Goal: Transaction & Acquisition: Purchase product/service

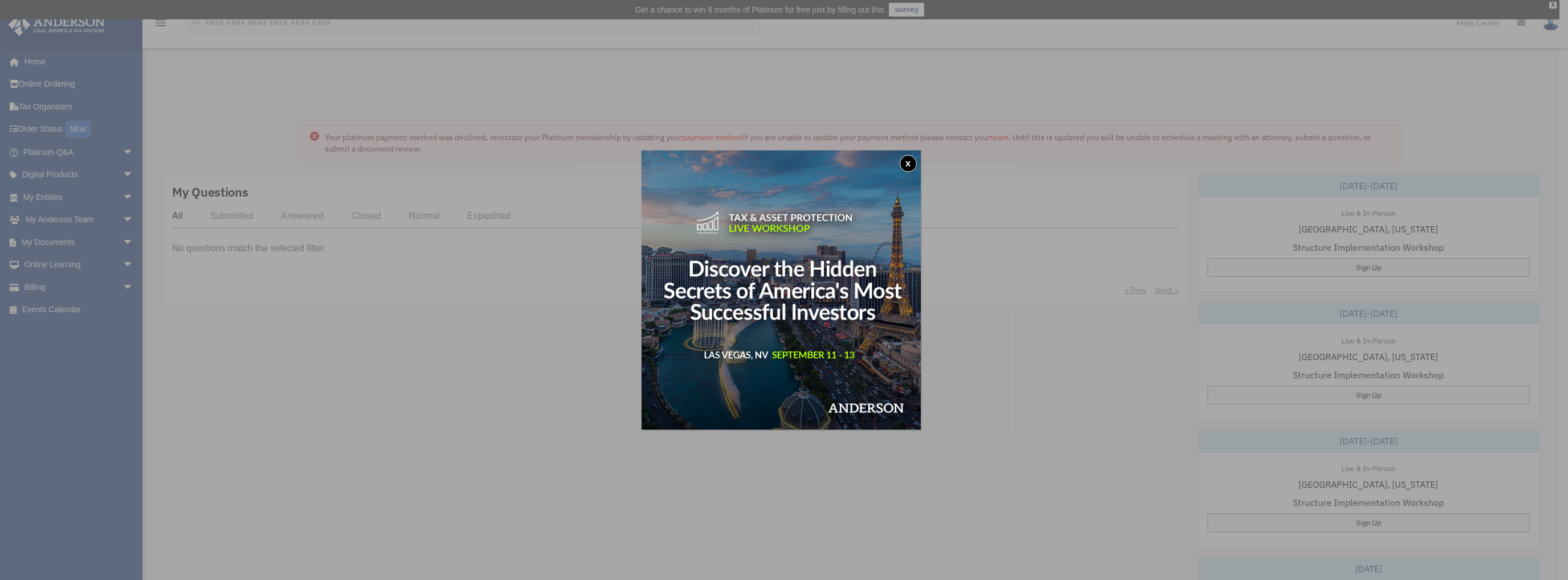
click at [913, 159] on button "x" at bounding box center [908, 163] width 17 height 17
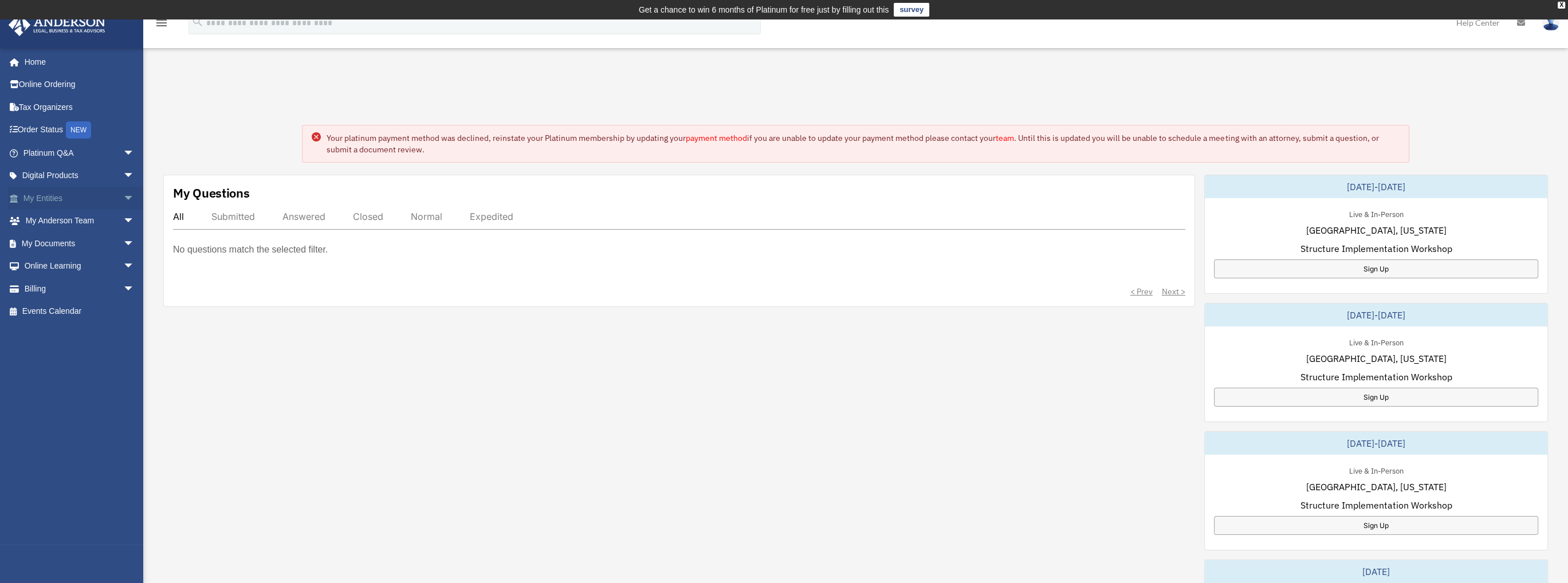
click at [72, 197] on link "My Entities arrow_drop_down" at bounding box center [80, 198] width 144 height 23
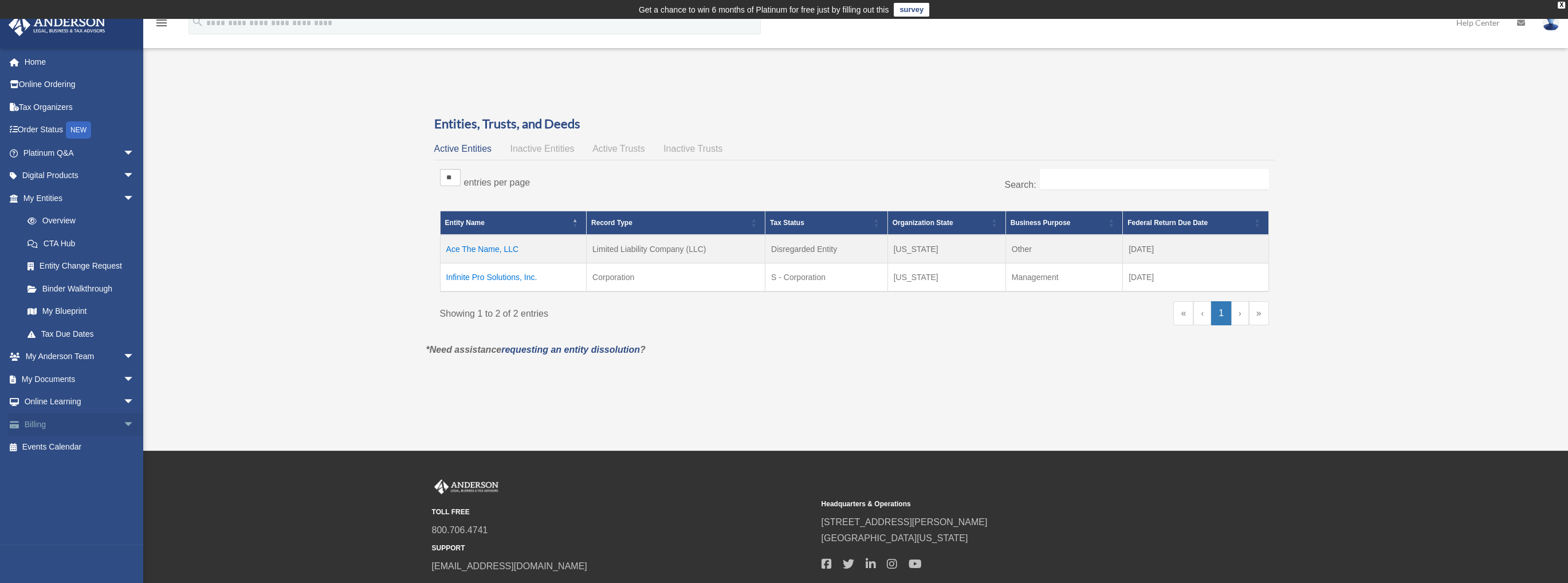
click at [123, 420] on span "arrow_drop_down" at bounding box center [134, 425] width 23 height 24
click at [73, 446] on link "$ Open Invoices" at bounding box center [84, 447] width 136 height 24
click at [16, 436] on link "$ Open Invoices" at bounding box center [84, 447] width 136 height 24
click at [73, 446] on link "$ Open Invoices" at bounding box center [84, 447] width 136 height 24
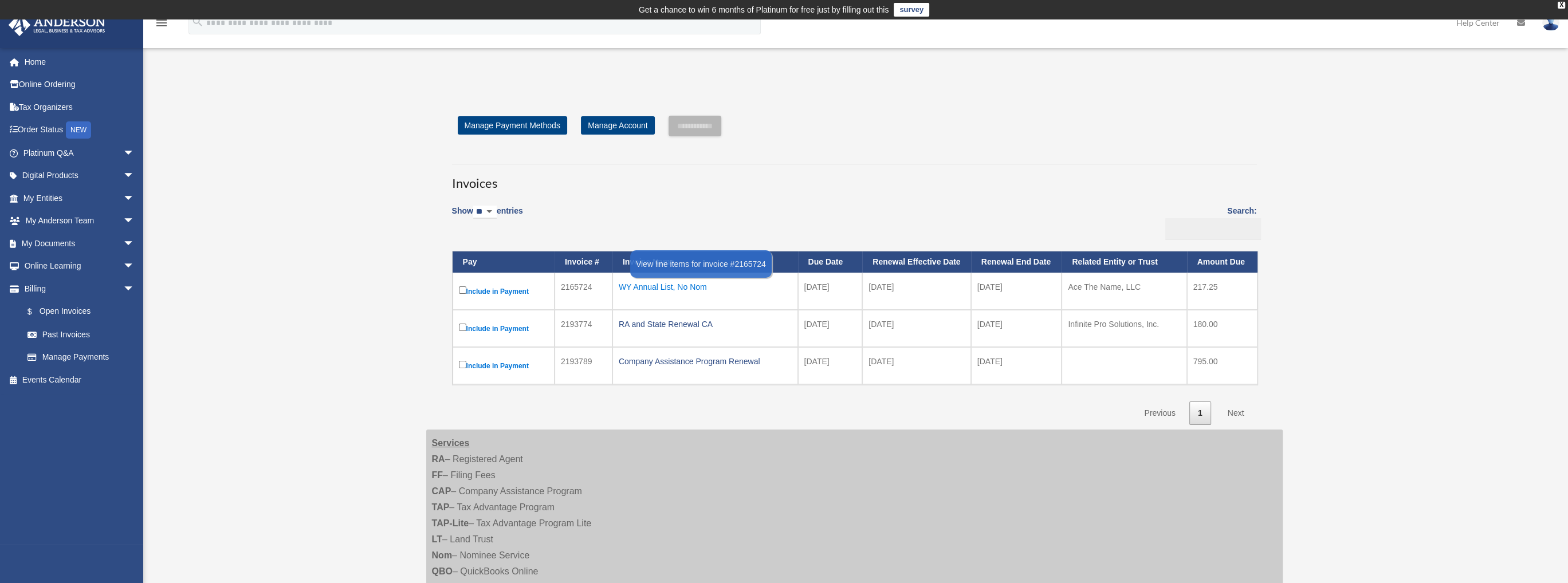
click at [685, 287] on div "WY Annual List, No Nom" at bounding box center [705, 287] width 173 height 16
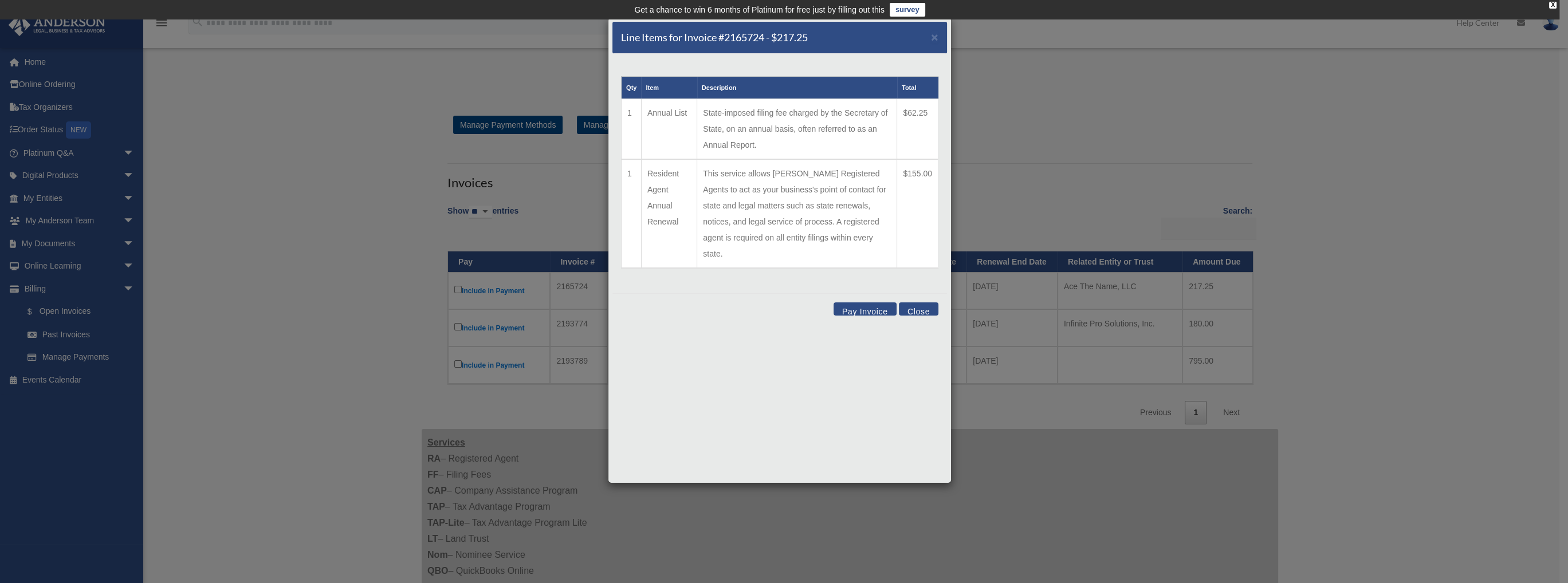
click at [854, 303] on button "Pay Invoice" at bounding box center [865, 309] width 63 height 14
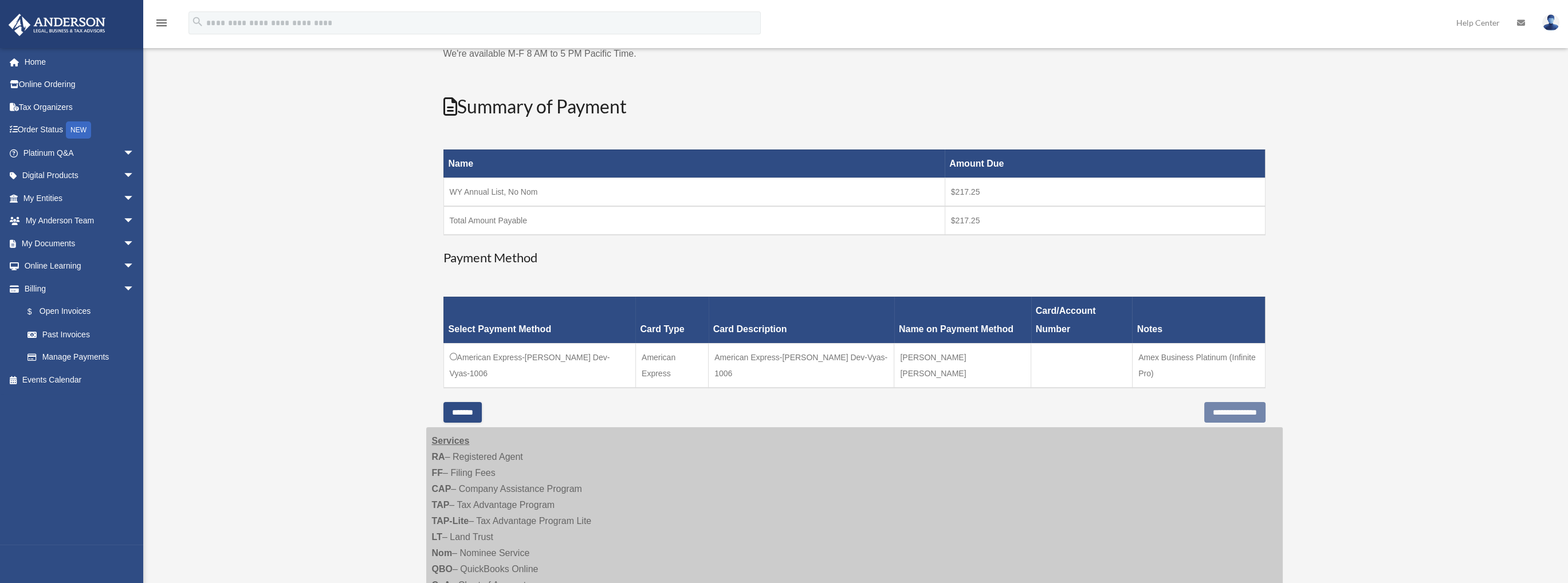
scroll to position [115, 0]
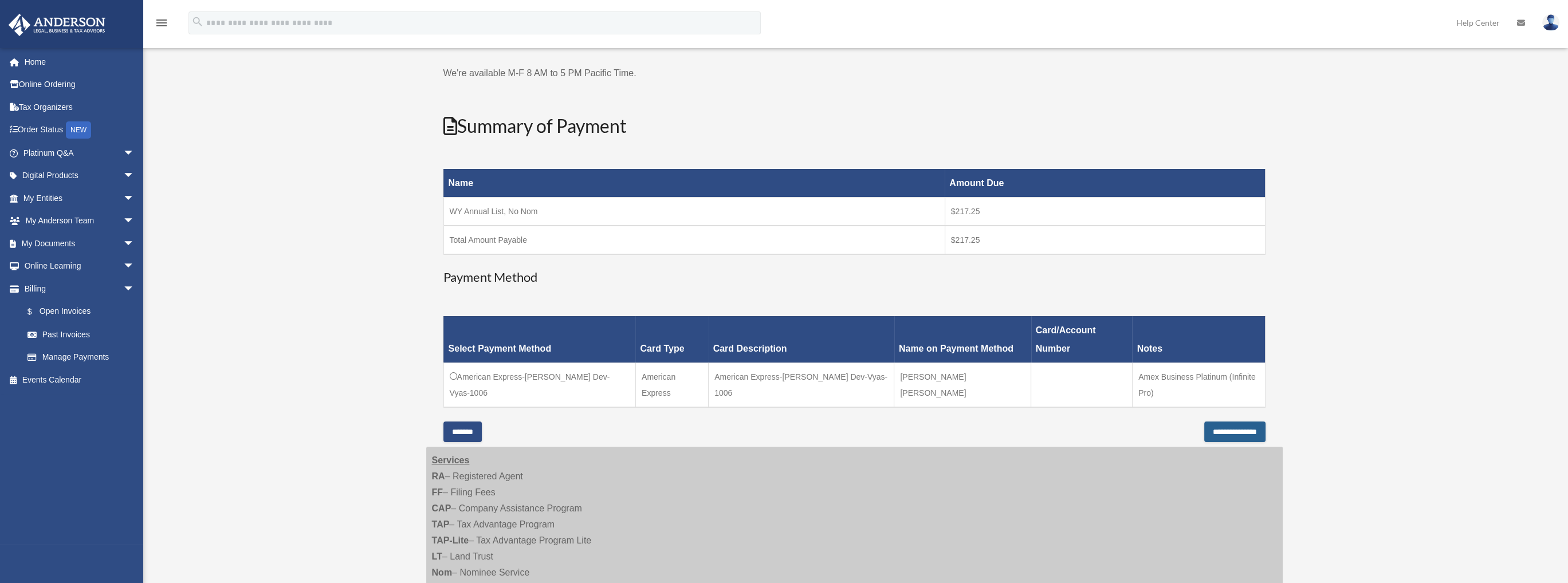
click at [1217, 422] on input "**********" at bounding box center [1235, 432] width 61 height 21
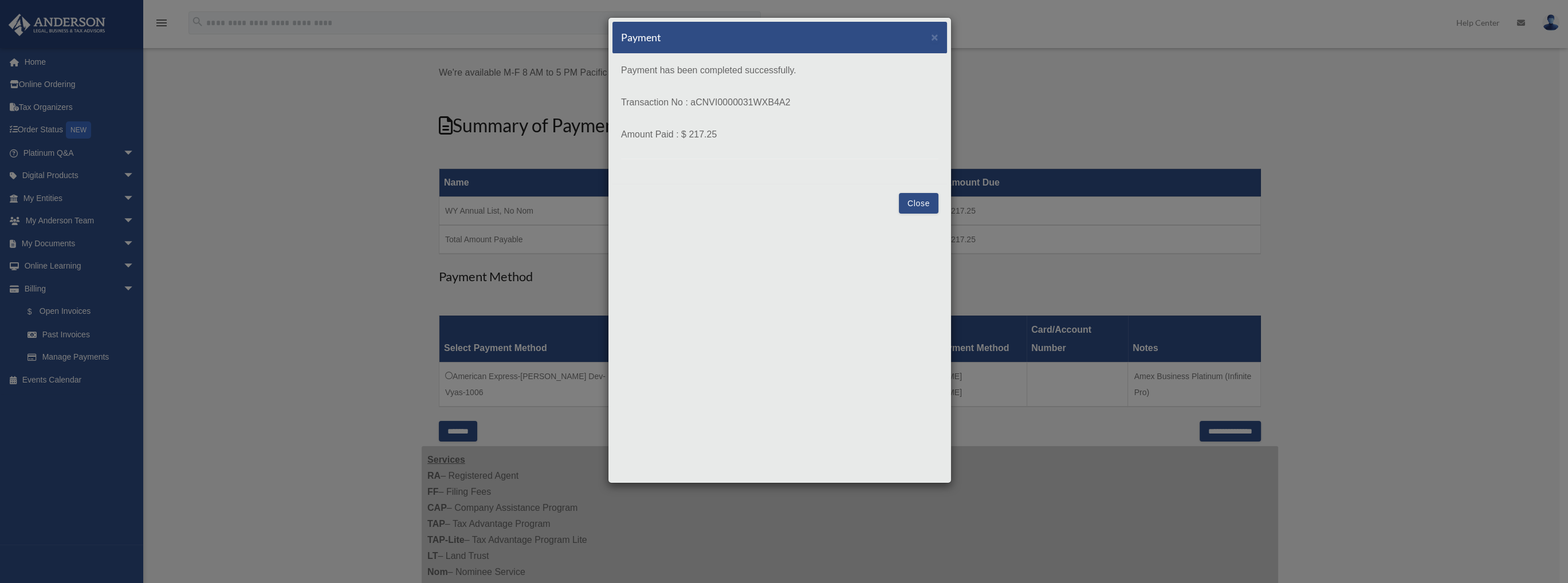
click at [924, 203] on button "Close" at bounding box center [918, 203] width 40 height 21
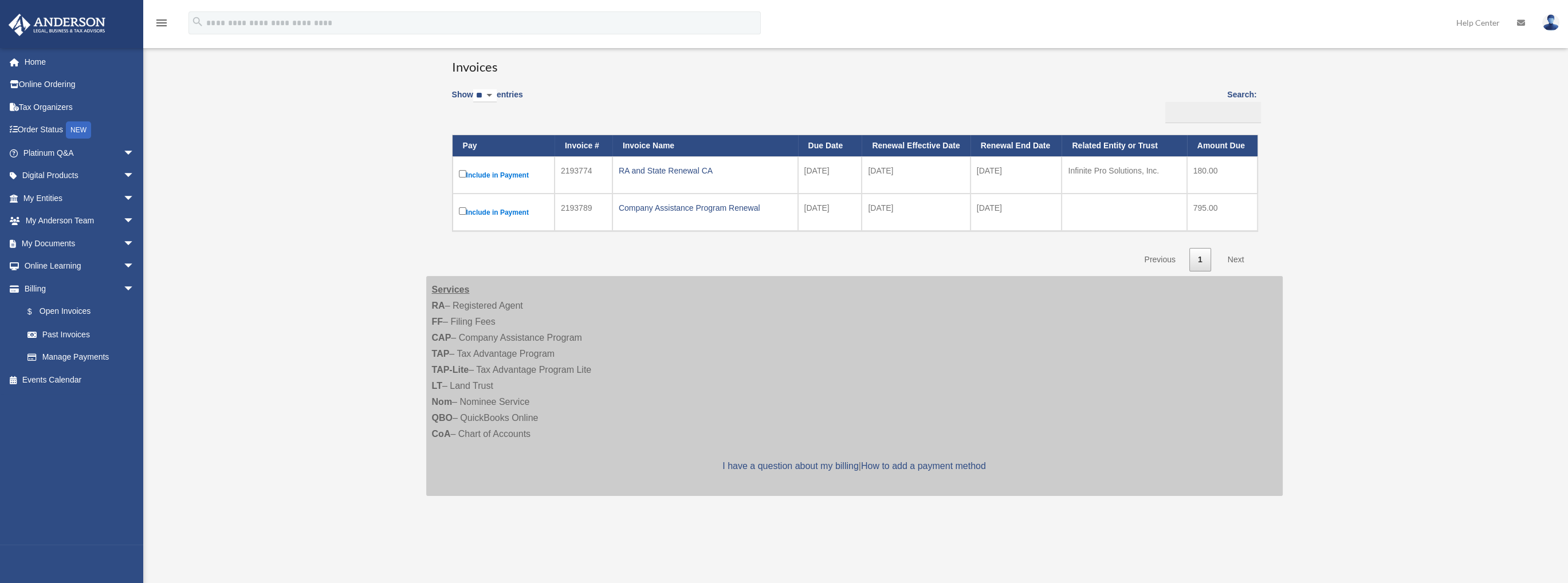
scroll to position [115, 0]
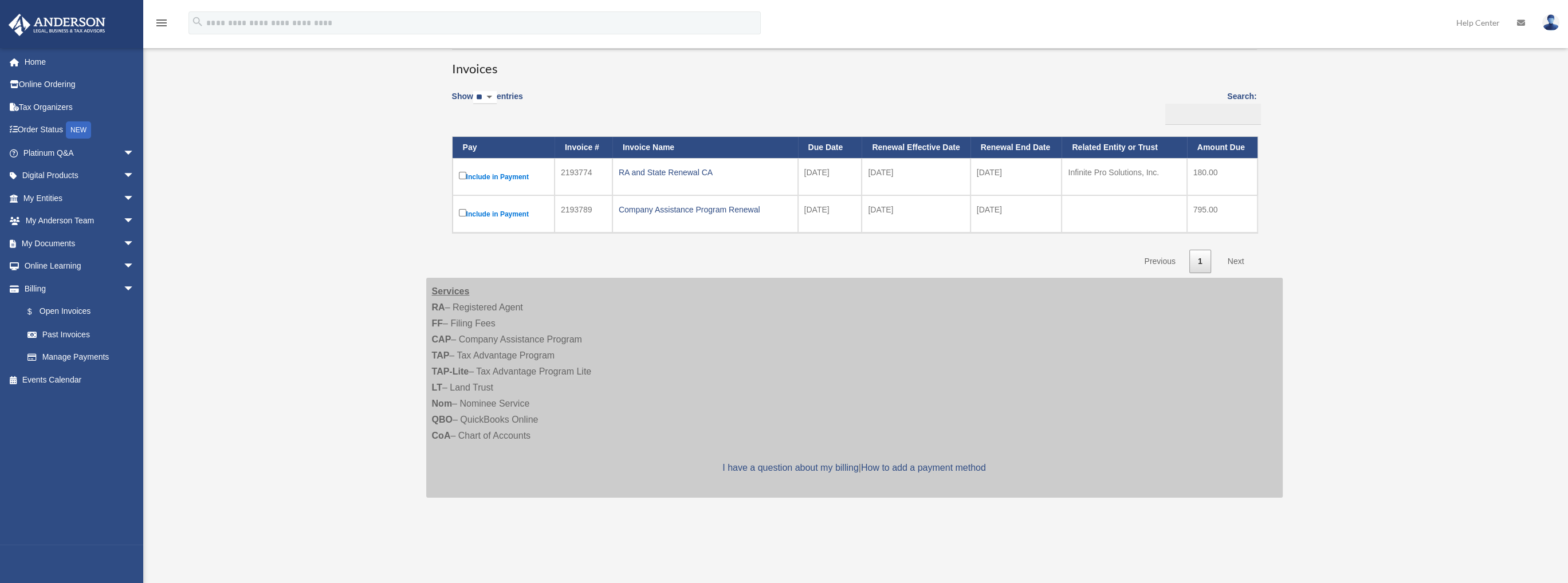
click at [509, 175] on label "Include in Payment" at bounding box center [503, 177] width 89 height 14
click at [487, 216] on label "Include in Payment" at bounding box center [503, 214] width 89 height 14
click at [671, 176] on div "RA and State Renewal CA" at bounding box center [705, 173] width 173 height 16
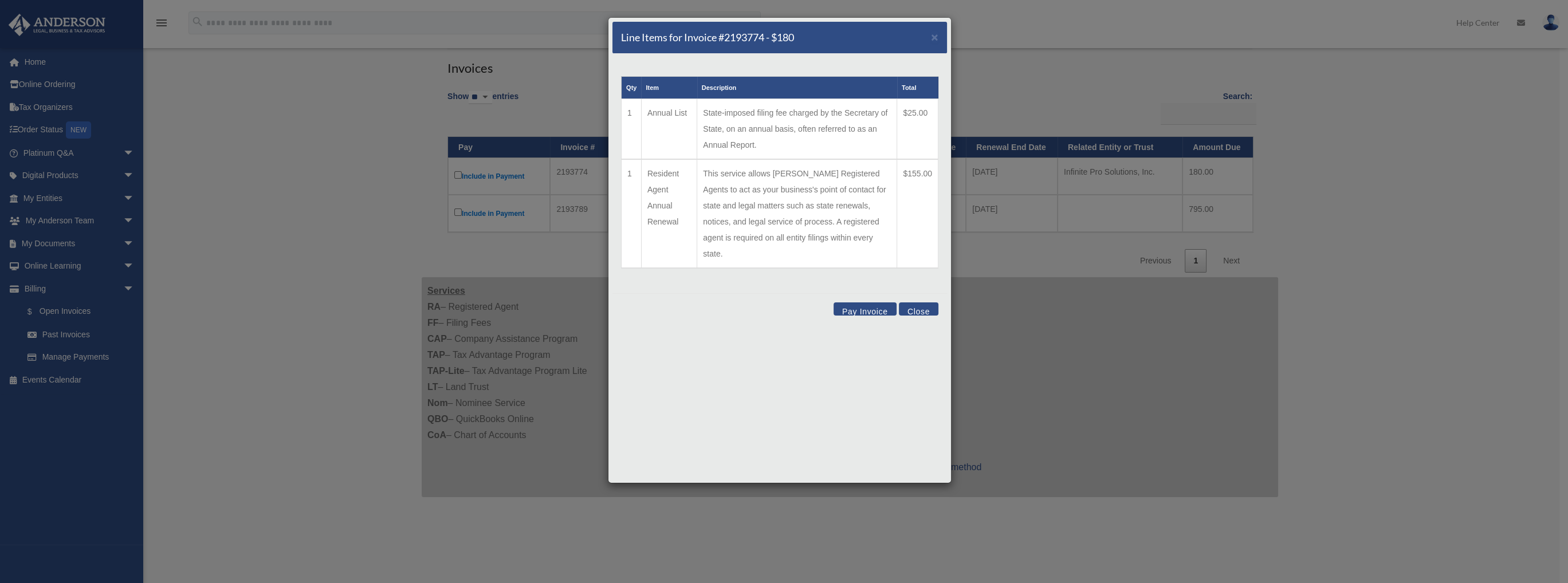
click at [864, 303] on button "Pay Invoice" at bounding box center [865, 309] width 63 height 14
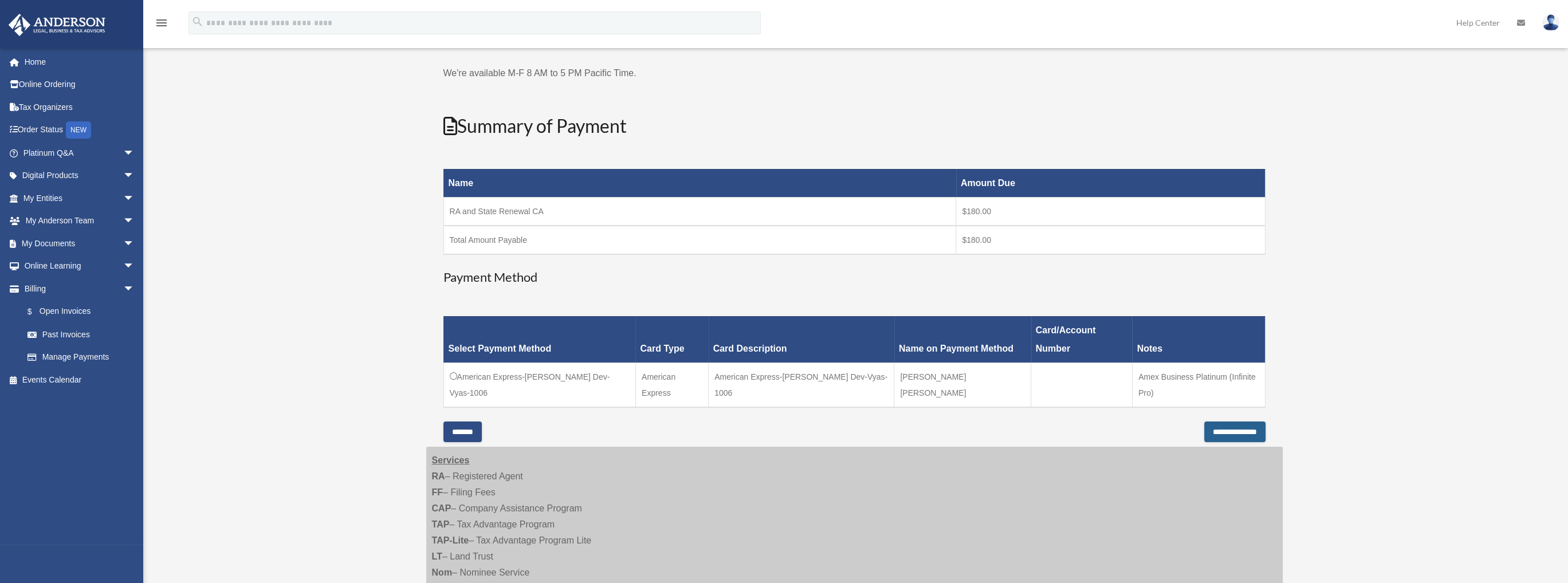
click at [1225, 422] on input "**********" at bounding box center [1235, 432] width 61 height 21
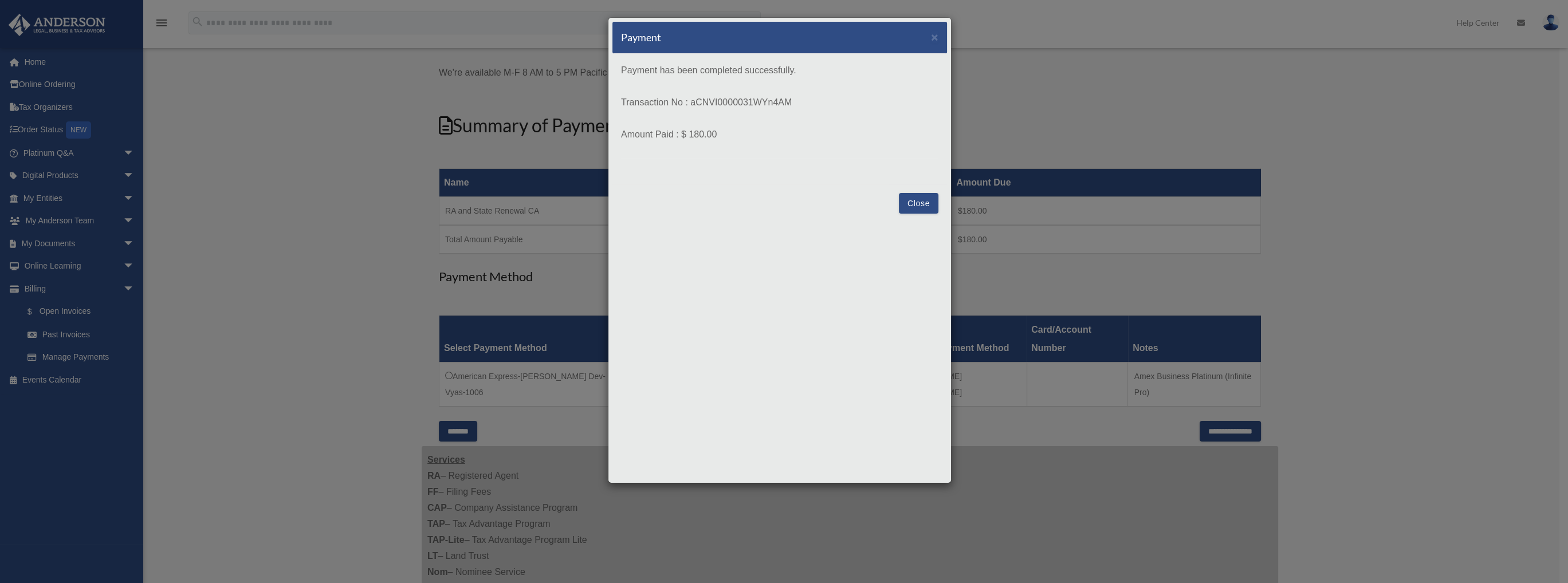
click at [921, 201] on button "Close" at bounding box center [918, 203] width 40 height 21
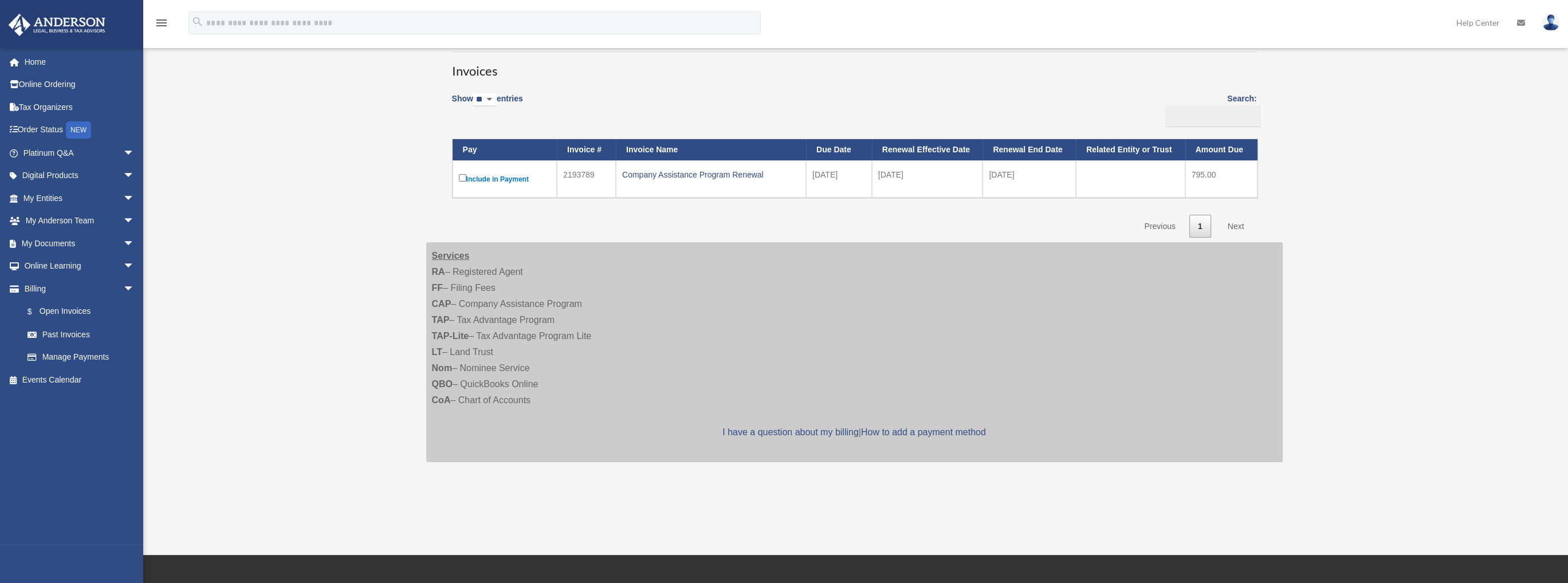
scroll to position [115, 0]
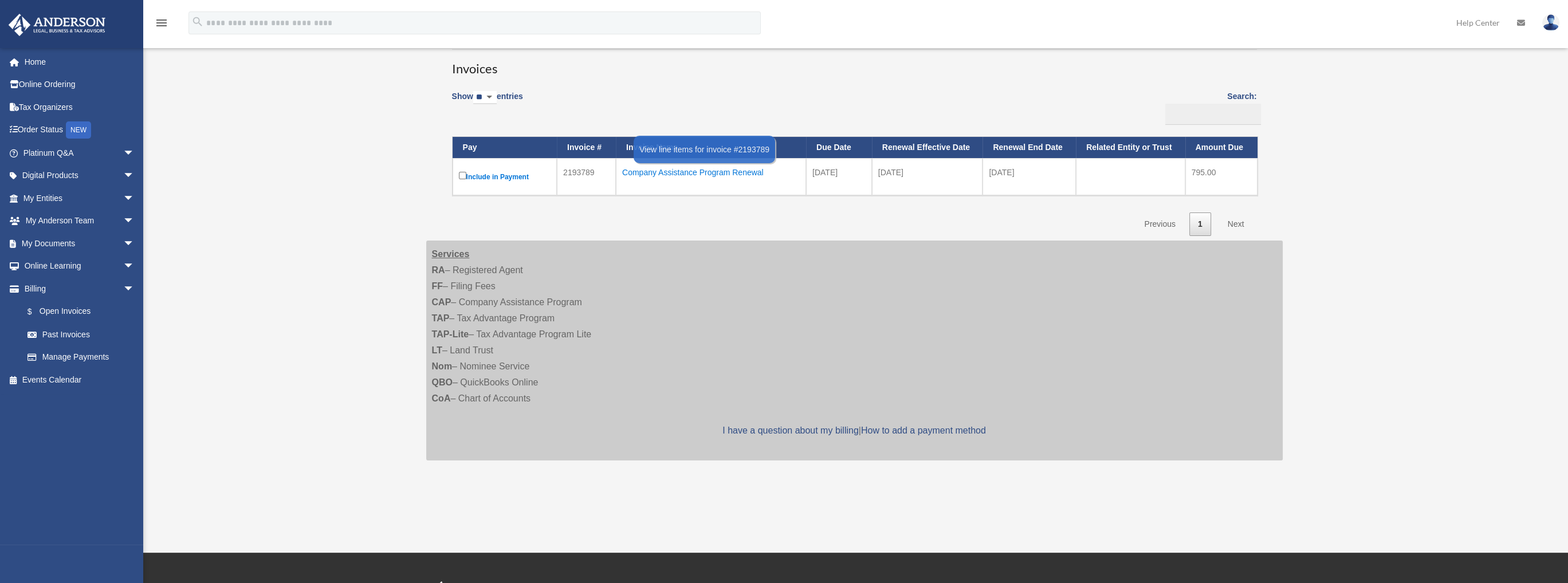
click at [699, 174] on div "Company Assistance Program Renewal" at bounding box center [710, 173] width 177 height 16
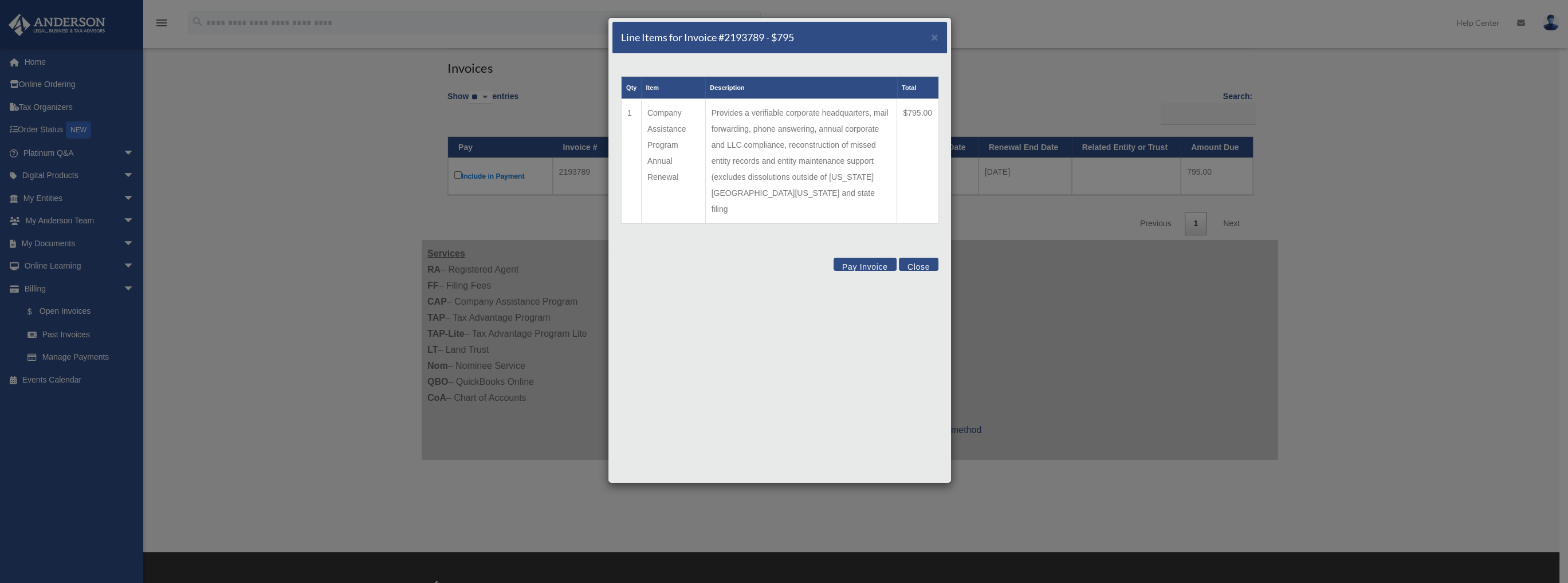
click at [866, 258] on button "Pay Invoice" at bounding box center [865, 264] width 63 height 14
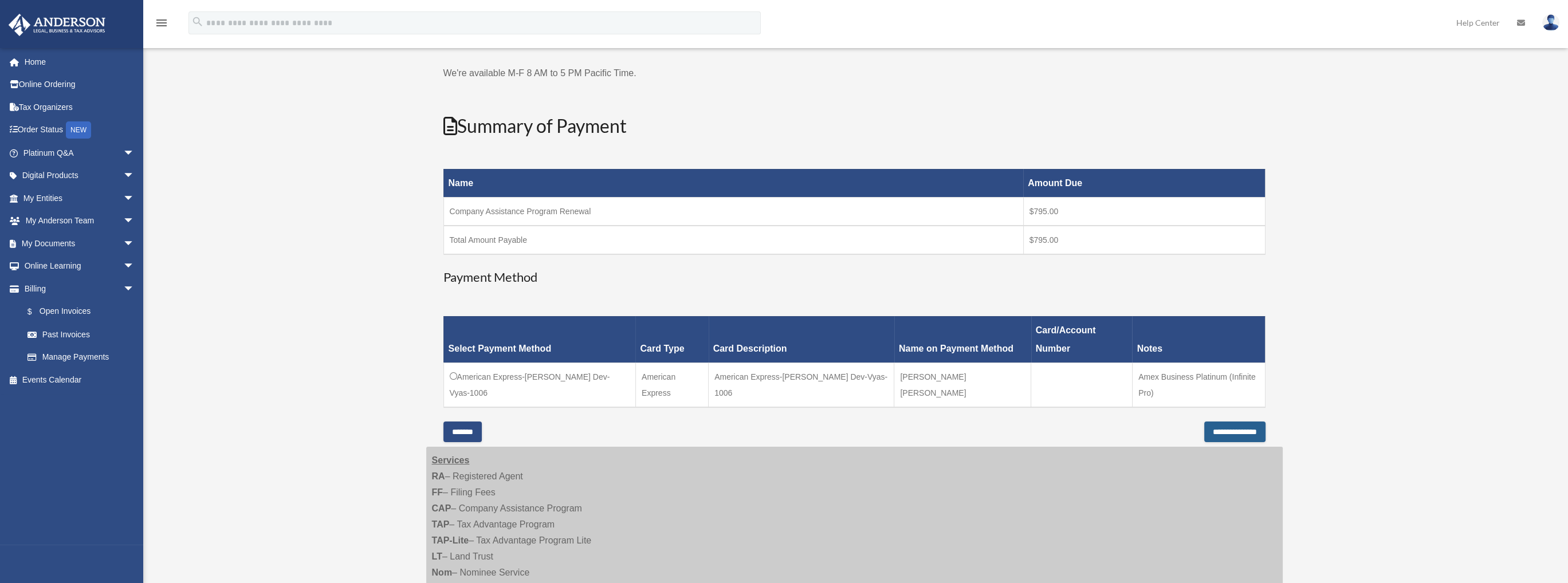
click at [1221, 422] on input "**********" at bounding box center [1235, 432] width 61 height 21
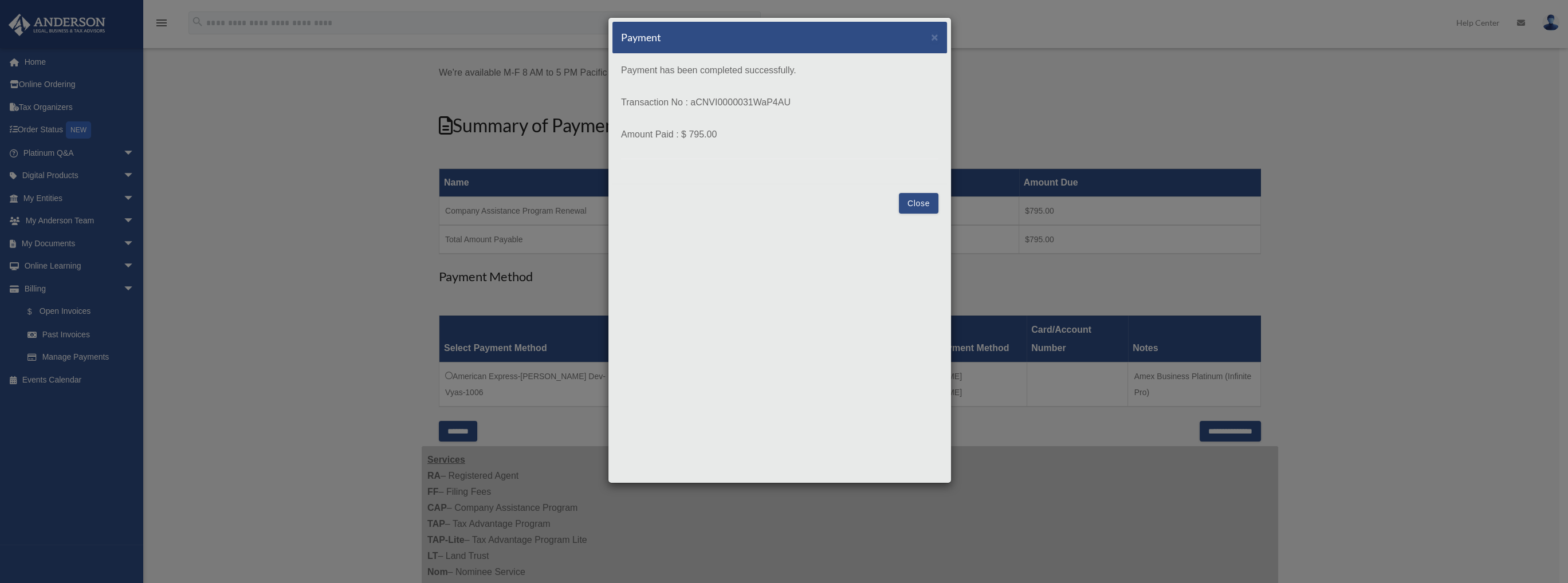
click at [923, 202] on button "Close" at bounding box center [918, 203] width 40 height 21
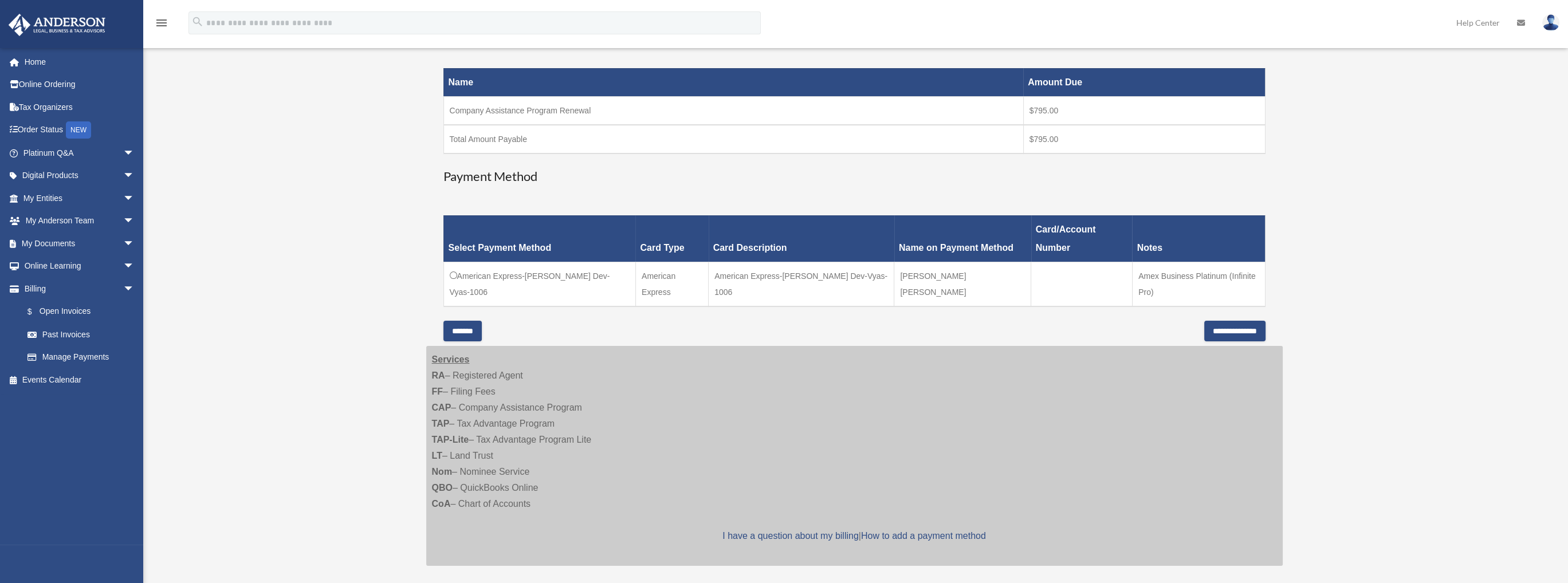
scroll to position [401, 0]
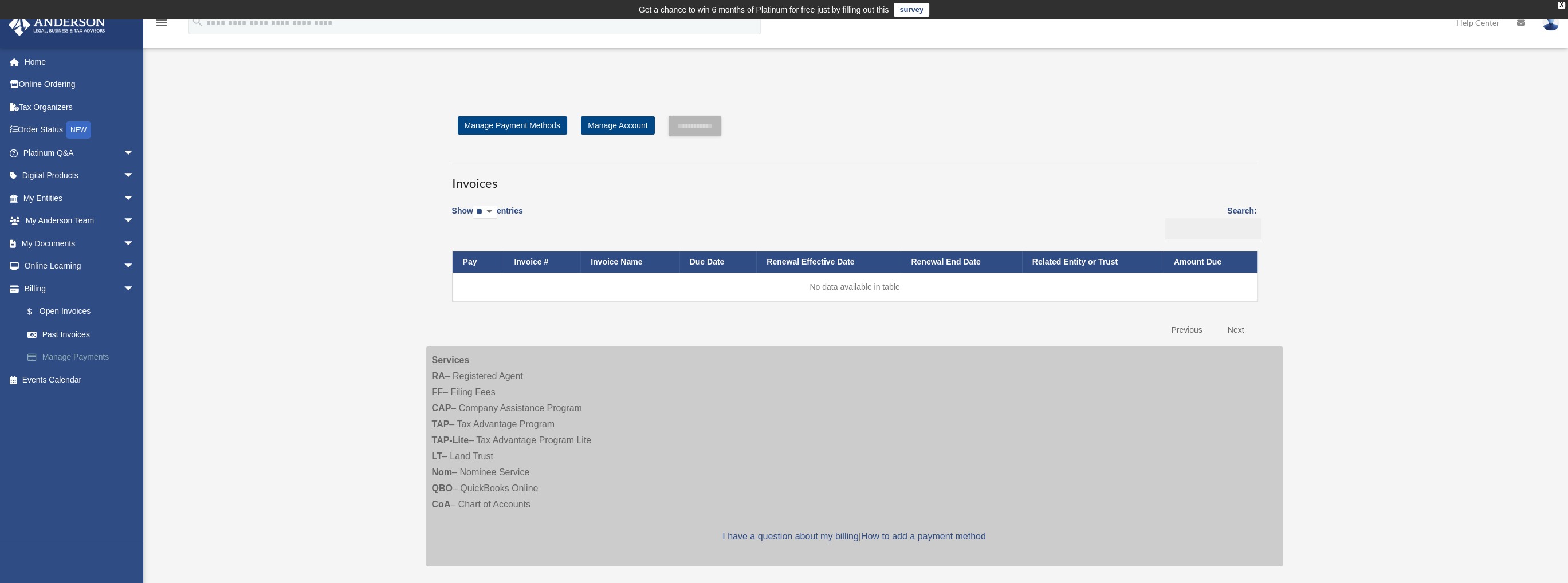
click at [57, 353] on link "Manage Payments" at bounding box center [84, 357] width 136 height 23
click at [69, 331] on link "Past Invoices" at bounding box center [84, 334] width 136 height 23
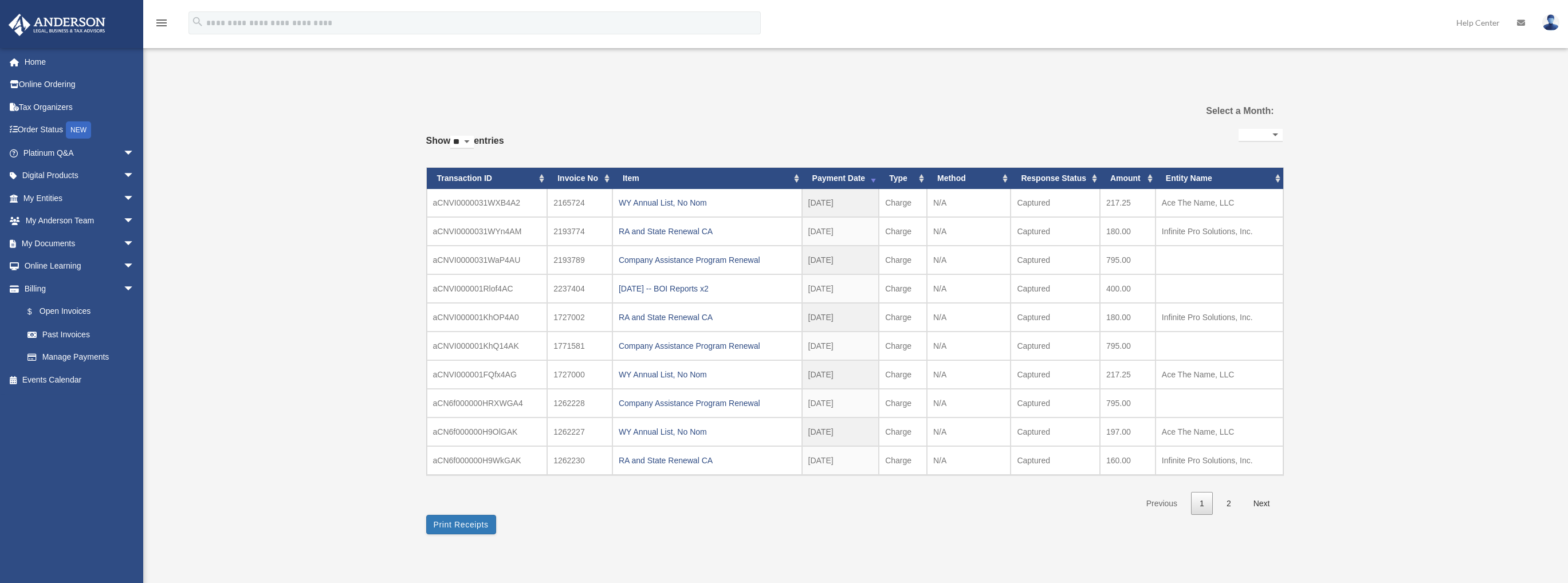
select select
